Goal: Task Accomplishment & Management: Manage account settings

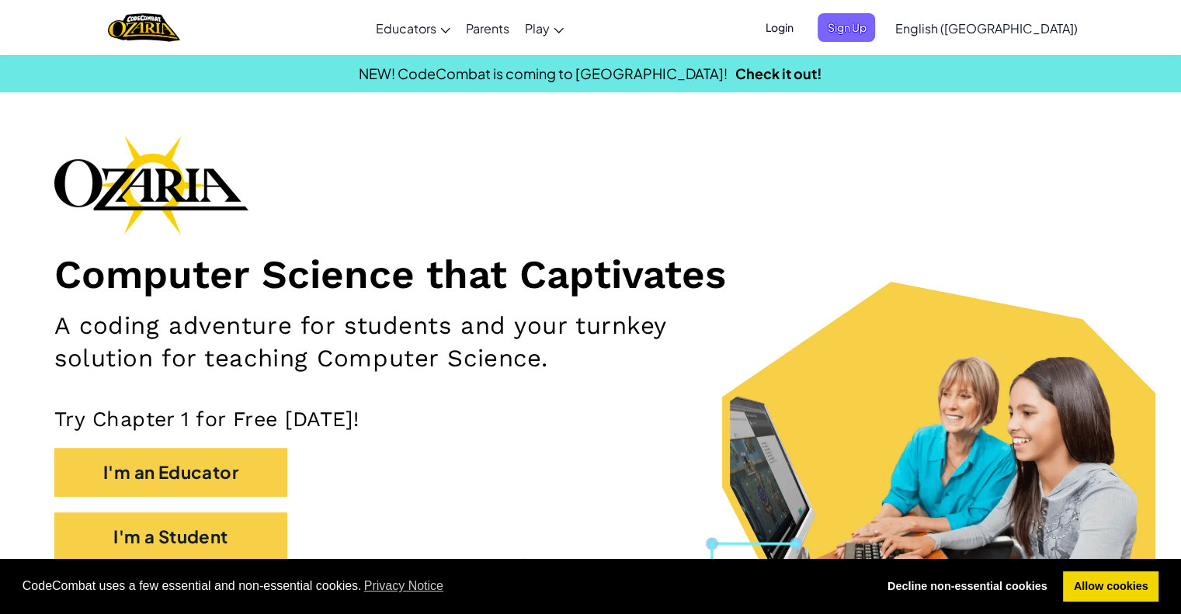
click at [802, 20] on span "Login" at bounding box center [778, 27] width 47 height 29
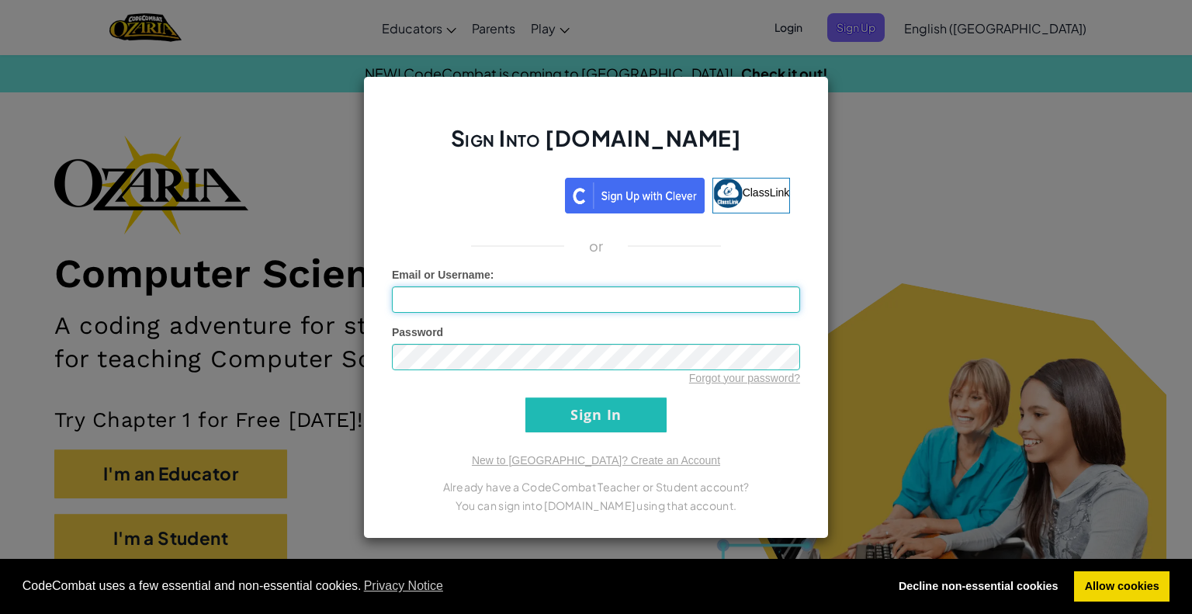
click at [663, 297] on input "Email or Username :" at bounding box center [596, 299] width 408 height 26
type input "AndreKo"
click at [619, 406] on input "Sign In" at bounding box center [596, 414] width 141 height 35
